Goal: Find specific page/section: Find specific page/section

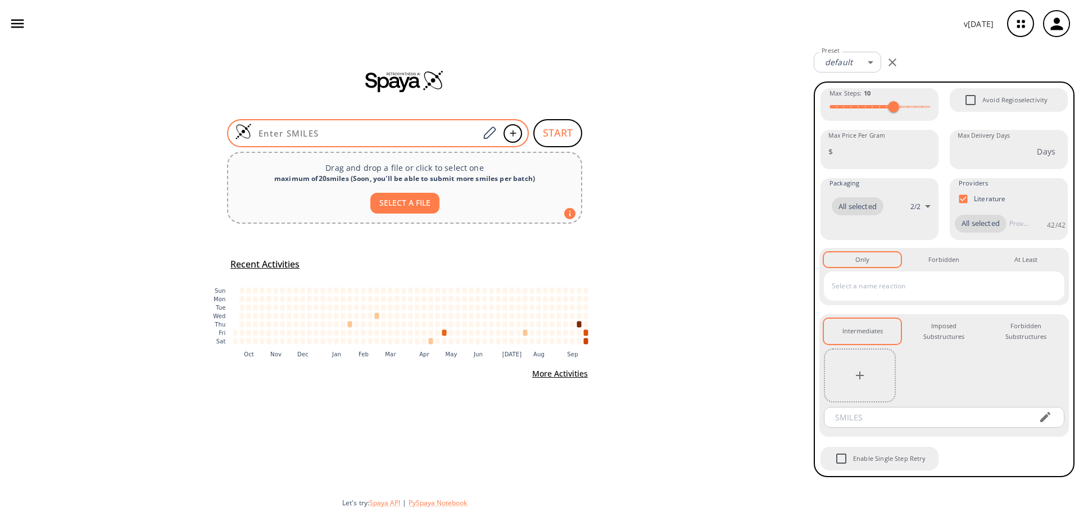
click at [337, 139] on div at bounding box center [378, 133] width 302 height 28
click at [346, 136] on input at bounding box center [365, 133] width 227 height 11
click at [344, 133] on input at bounding box center [365, 133] width 227 height 11
click at [346, 132] on input at bounding box center [365, 133] width 227 height 11
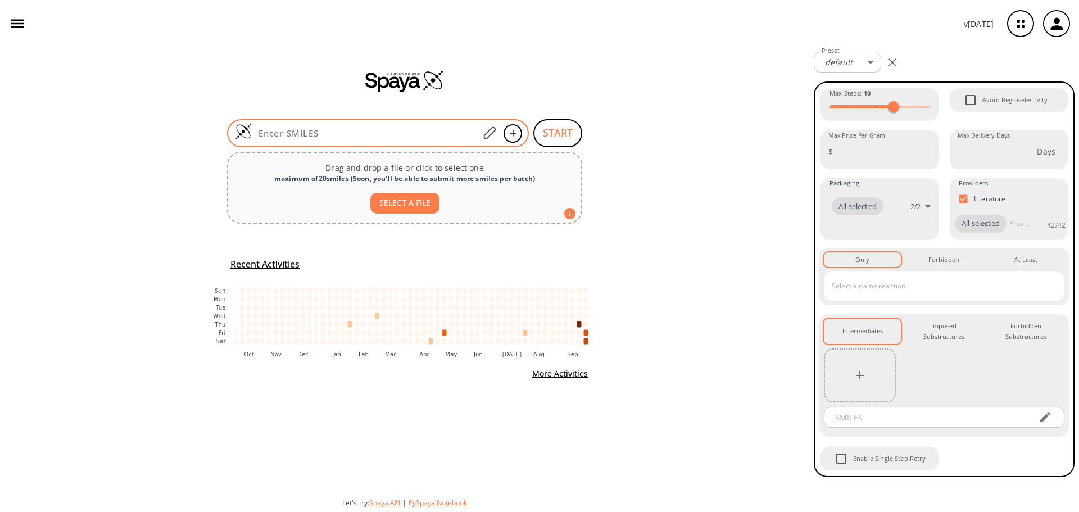
click at [346, 133] on input at bounding box center [365, 133] width 227 height 11
click at [366, 131] on input at bounding box center [365, 133] width 227 height 11
drag, startPoint x: 365, startPoint y: 131, endPoint x: 97, endPoint y: 143, distance: 268.3
click at [97, 144] on div "START Drag and drop a file or click to select one maximum of 20 smiles ( Soon, …" at bounding box center [404, 279] width 809 height 465
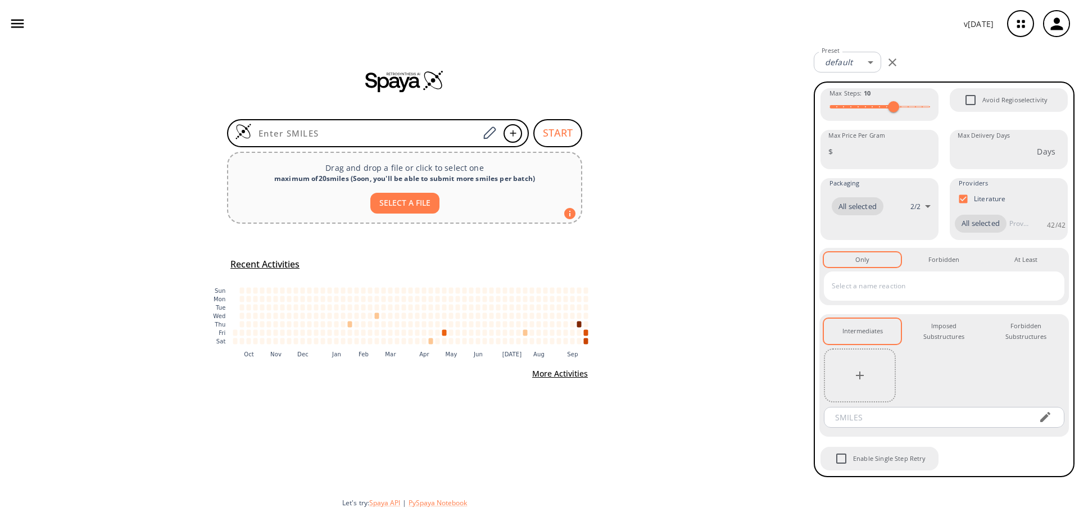
click at [1065, 20] on icon "button" at bounding box center [1056, 24] width 19 height 19
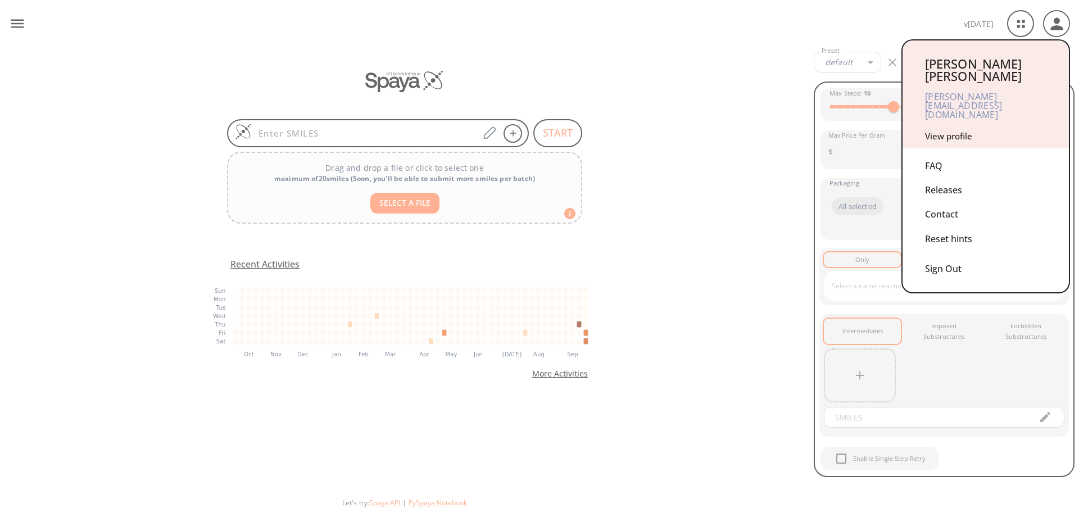
click at [650, 16] on div at bounding box center [539, 256] width 1079 height 512
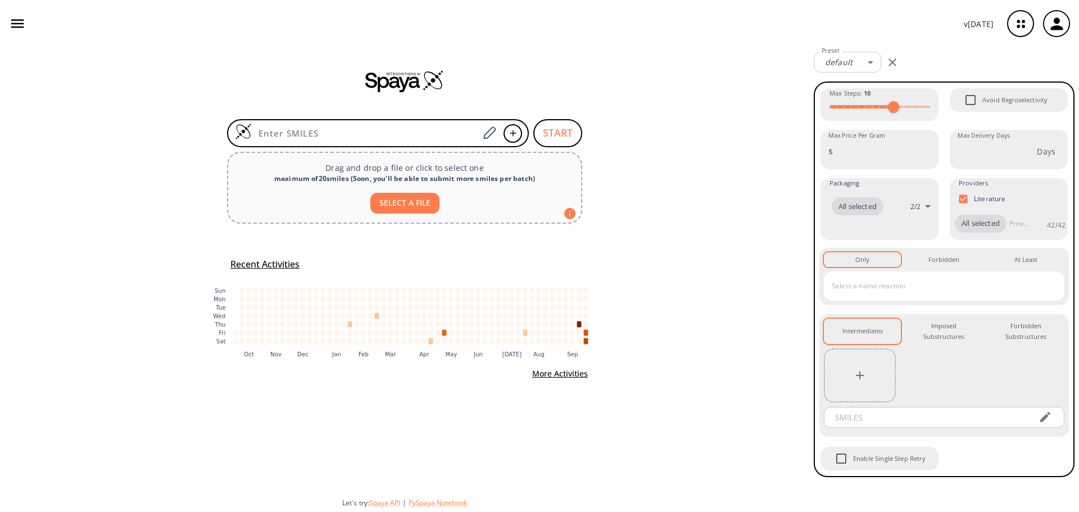
click at [773, 37] on div "v [DATE]" at bounding box center [539, 23] width 1079 height 47
click at [17, 26] on icon "button" at bounding box center [17, 23] width 17 height 17
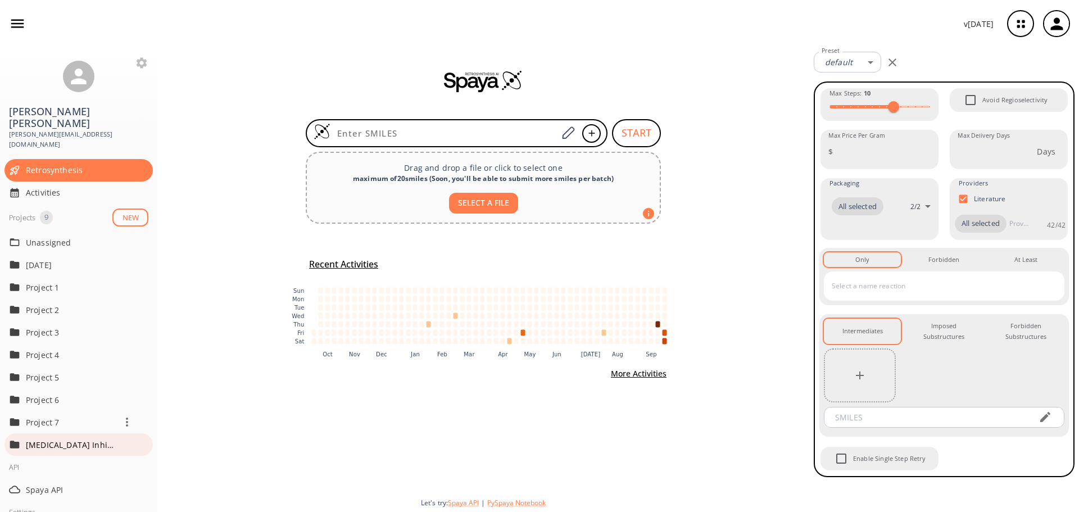
click at [68, 439] on p "[MEDICAL_DATA] Inhibitors" at bounding box center [71, 445] width 90 height 12
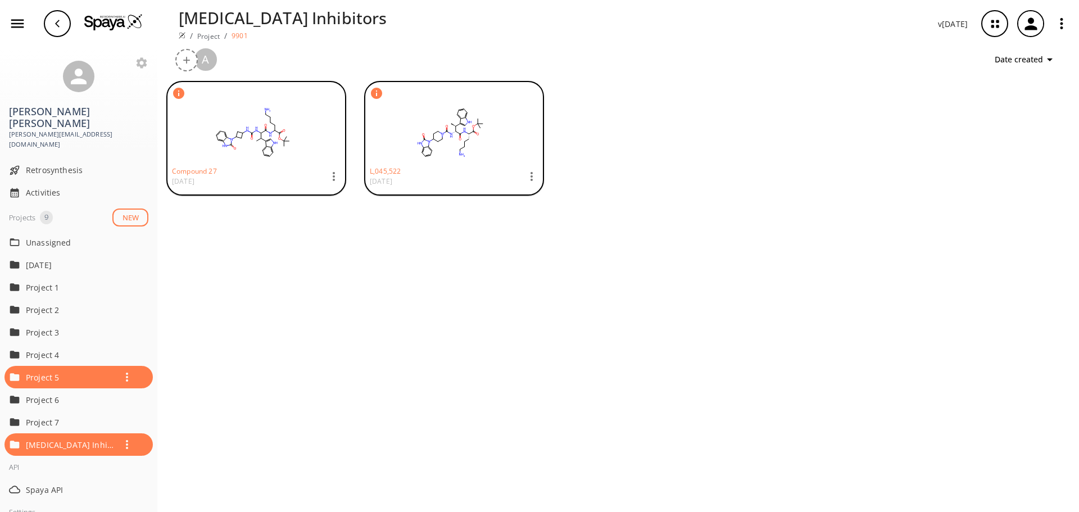
click at [1041, 24] on div "button" at bounding box center [1030, 23] width 25 height 25
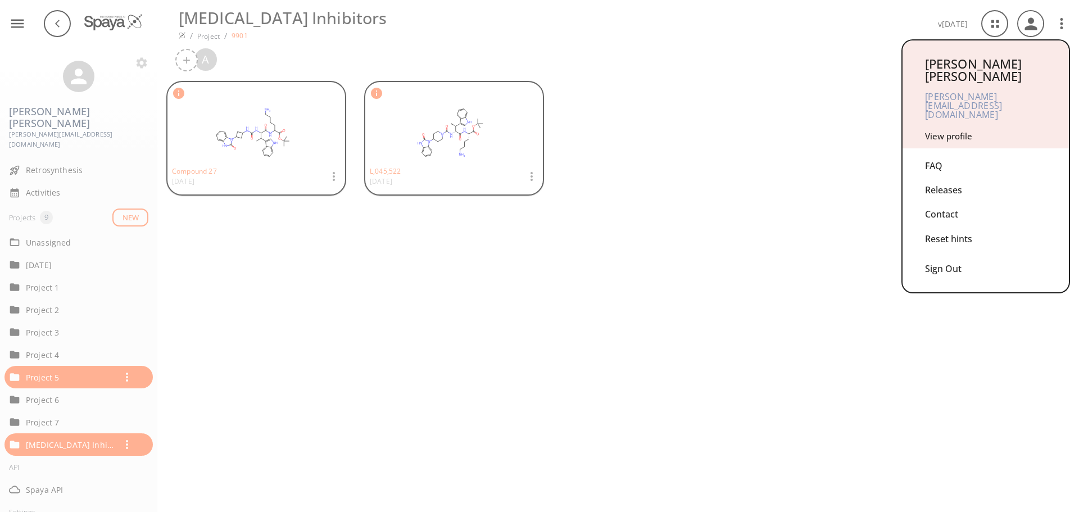
click at [958, 251] on div "Sign Out" at bounding box center [985, 266] width 121 height 30
